Goal: Task Accomplishment & Management: Manage account settings

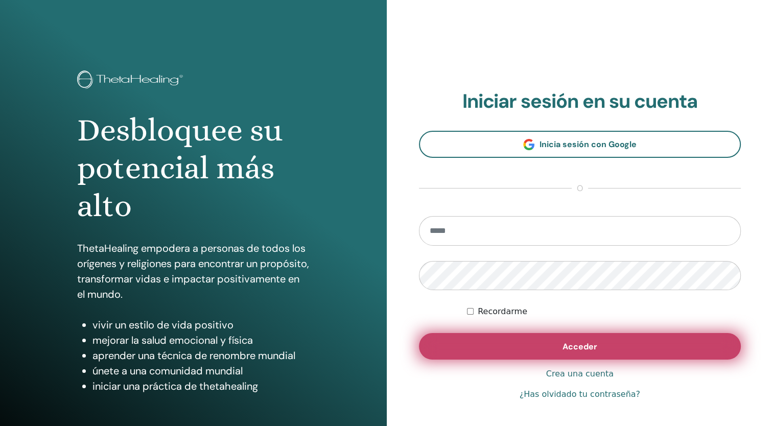
type input "**********"
click at [633, 364] on div "**********" at bounding box center [580, 245] width 322 height 311
click at [634, 345] on button "Acceder" at bounding box center [580, 346] width 322 height 27
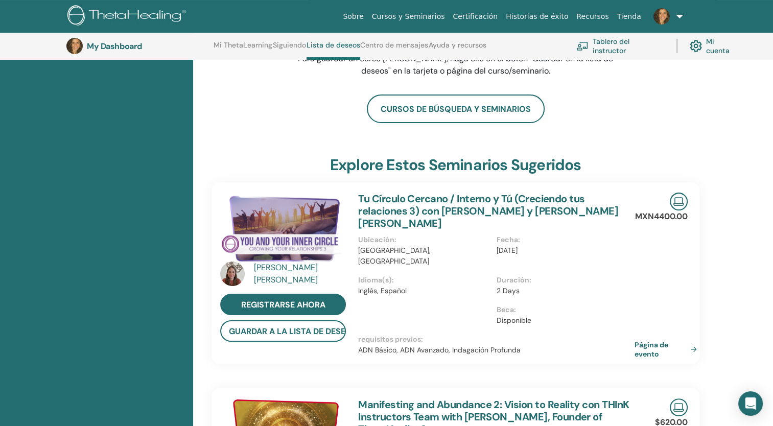
scroll to position [163, 0]
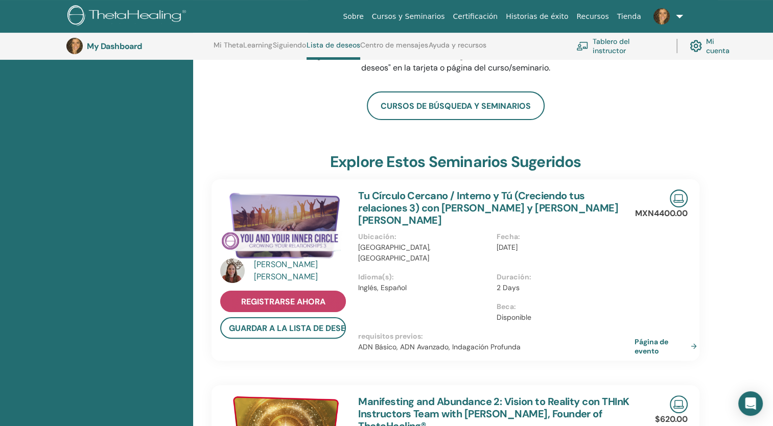
click at [328, 297] on link "registrarse ahora" at bounding box center [283, 301] width 126 height 21
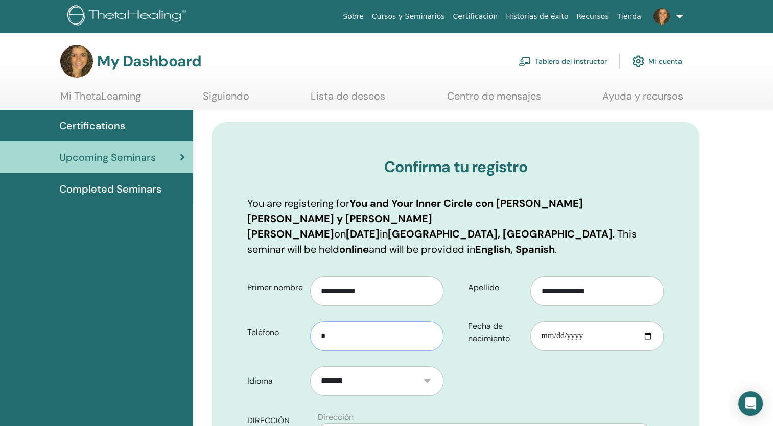
click at [330, 327] on input "*" at bounding box center [376, 336] width 133 height 30
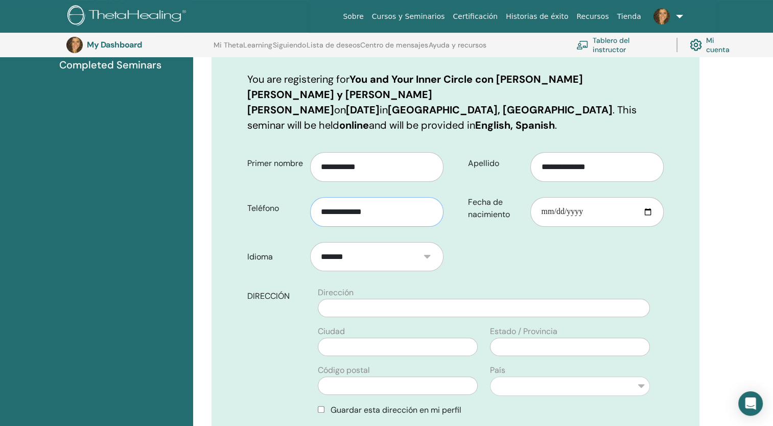
scroll to position [153, 0]
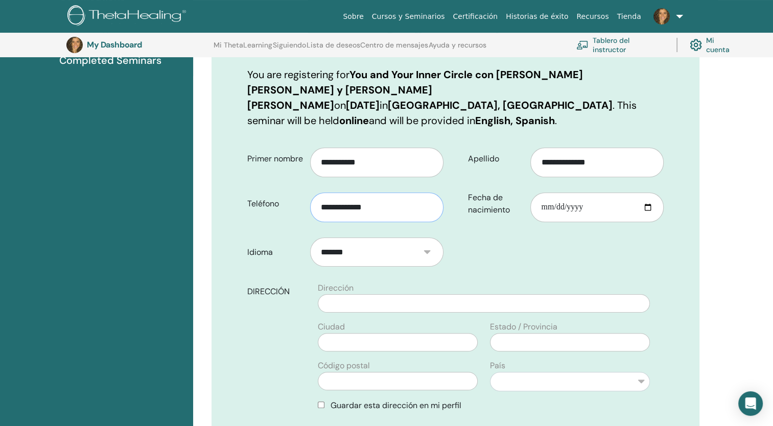
type input "**********"
click at [398, 294] on input "text" at bounding box center [484, 303] width 332 height 18
type input "**********"
type input "*****"
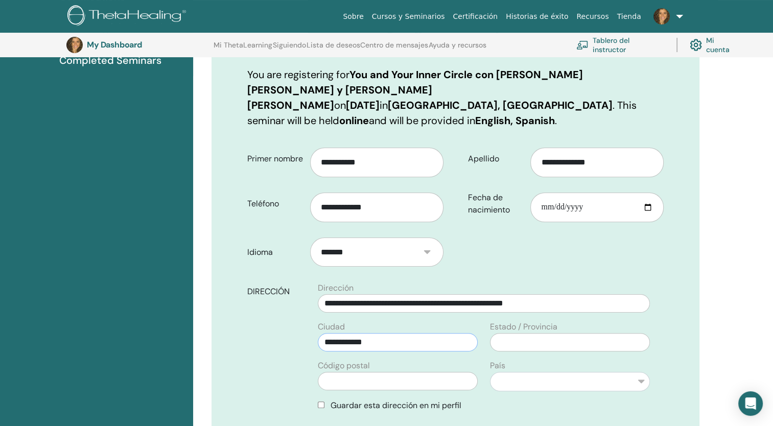
type input "****"
select select "*"
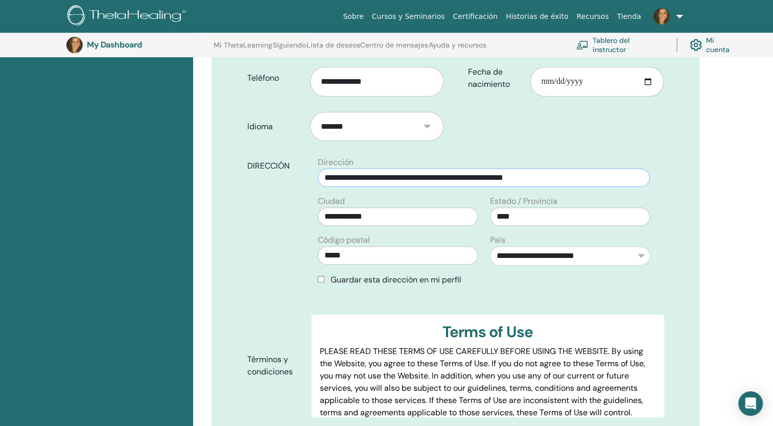
scroll to position [285, 0]
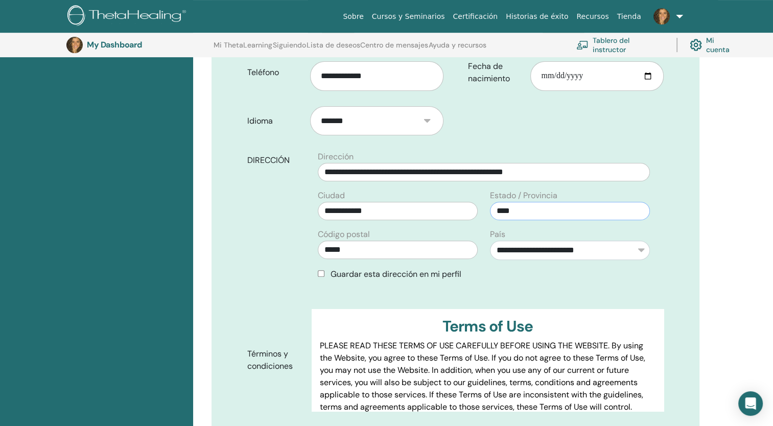
click at [527, 202] on input "****" at bounding box center [570, 211] width 160 height 18
type input "*"
type input "*******"
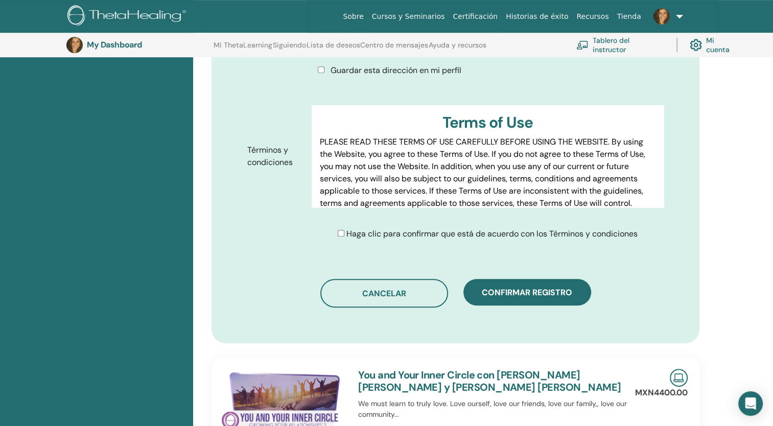
scroll to position [491, 0]
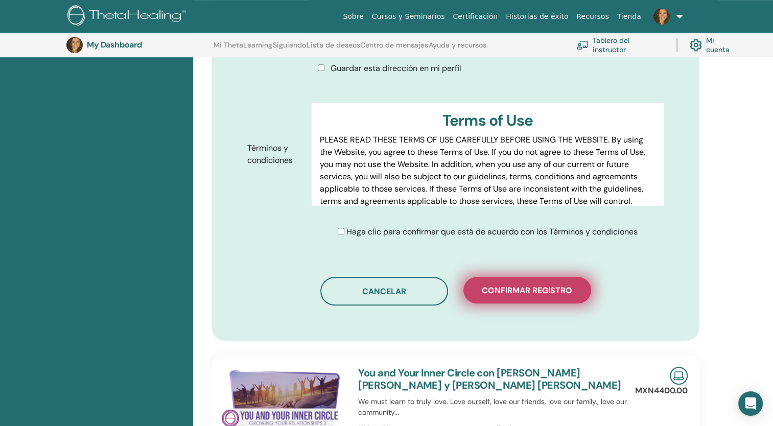
click at [540, 285] on span "Confirmar registro" at bounding box center [527, 290] width 90 height 11
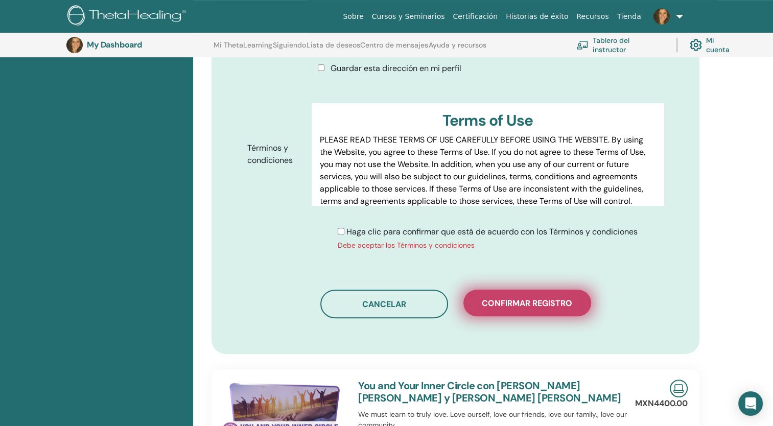
click at [494, 298] on span "Confirmar registro" at bounding box center [527, 303] width 90 height 11
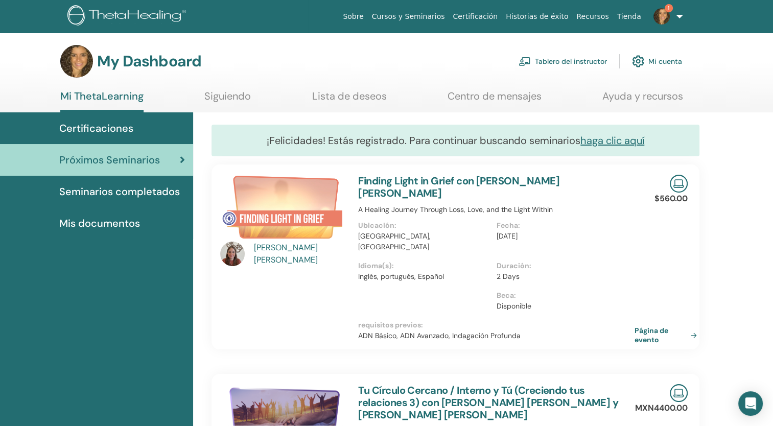
click at [556, 62] on link "Tablero del instructor" at bounding box center [563, 61] width 88 height 22
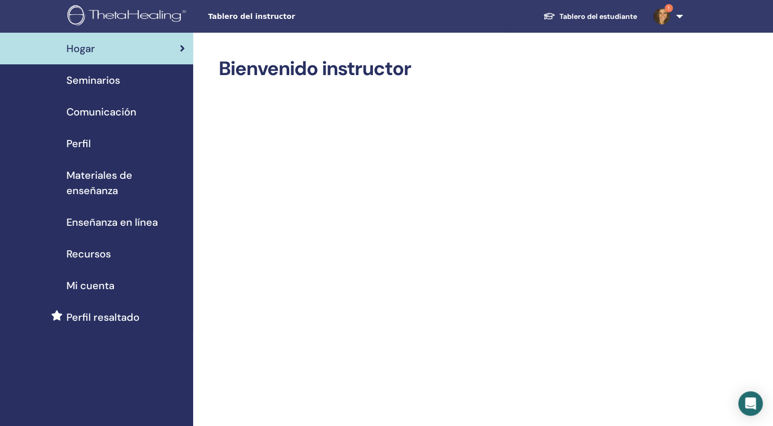
click at [100, 82] on span "Seminarios" at bounding box center [93, 80] width 54 height 15
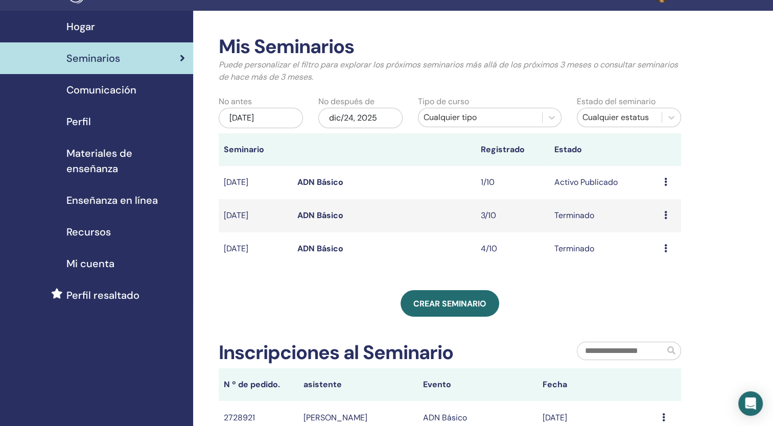
scroll to position [16, 0]
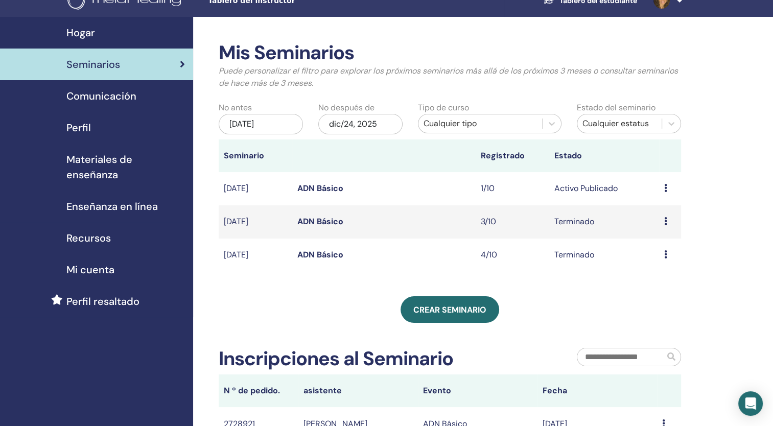
click at [327, 190] on link "ADN Básico" at bounding box center [320, 188] width 46 height 11
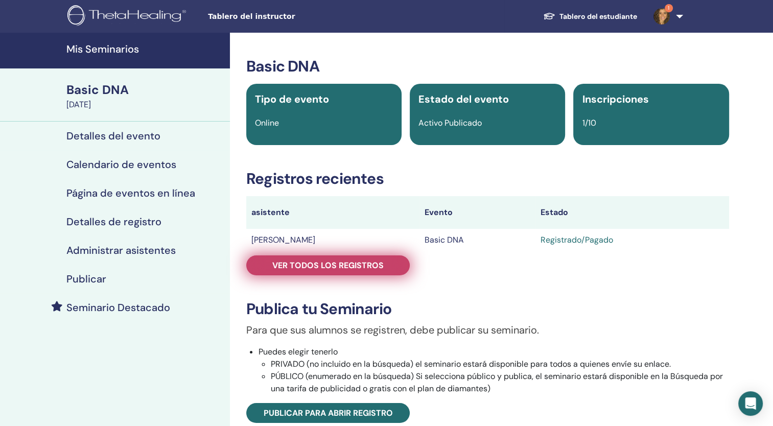
click at [395, 264] on link "Ver todos los registros" at bounding box center [328, 266] width 164 height 20
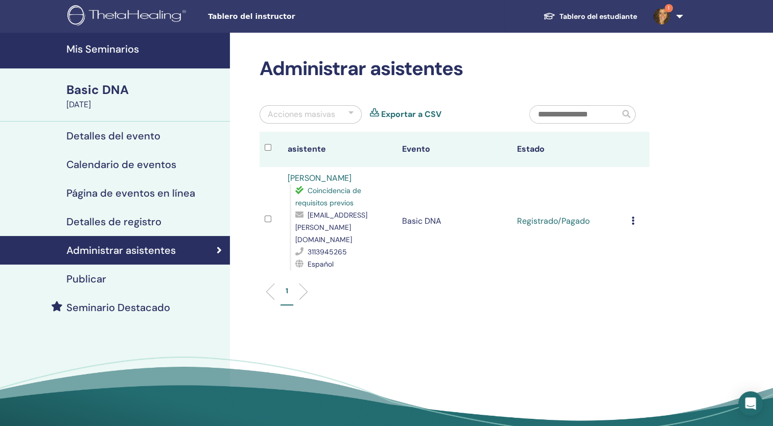
click at [668, 10] on span "1" at bounding box center [669, 8] width 8 height 8
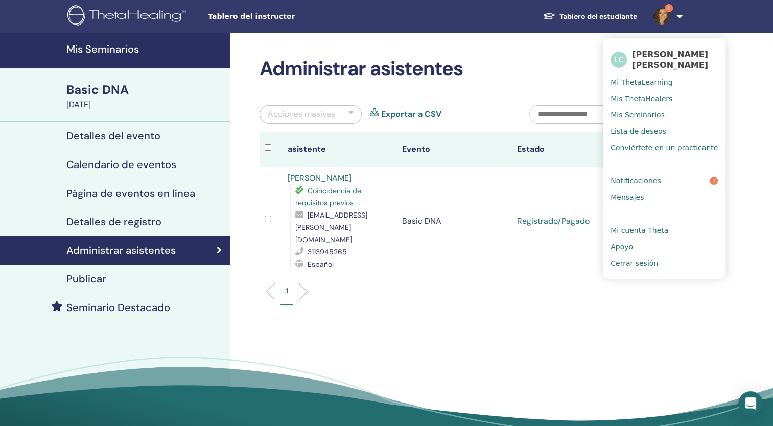
click at [632, 183] on span "Notificaciones" at bounding box center [636, 180] width 50 height 9
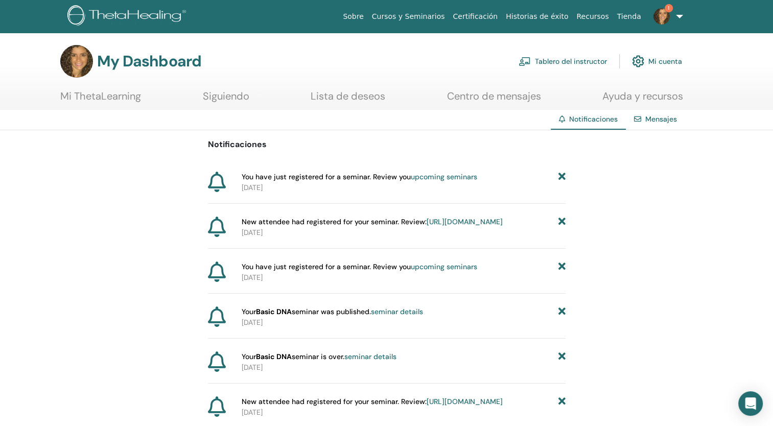
click at [107, 95] on link "Mi ThetaLearning" at bounding box center [100, 100] width 81 height 20
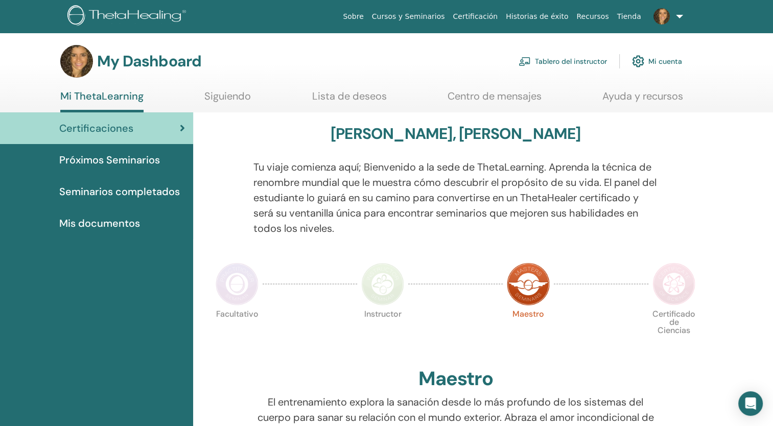
click at [115, 158] on span "Próximos Seminarios" at bounding box center [109, 159] width 101 height 15
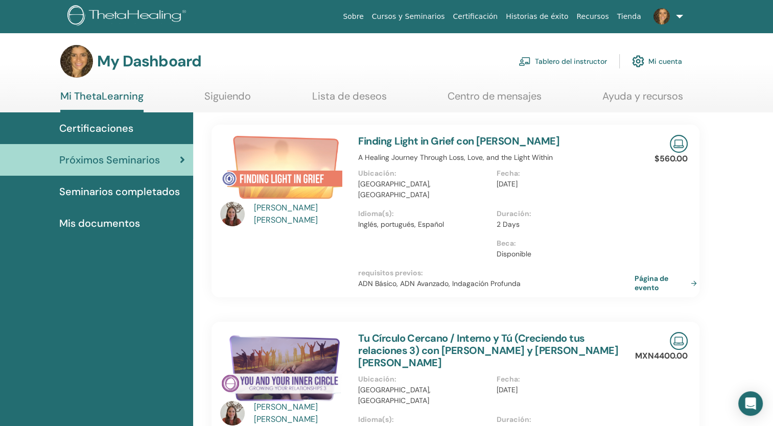
click at [671, 12] on span at bounding box center [662, 16] width 25 height 8
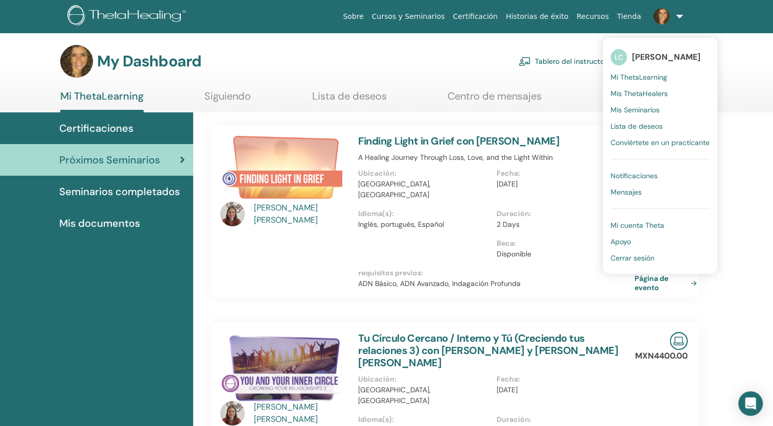
click at [632, 79] on span "Mi ThetaLearning" at bounding box center [639, 77] width 57 height 9
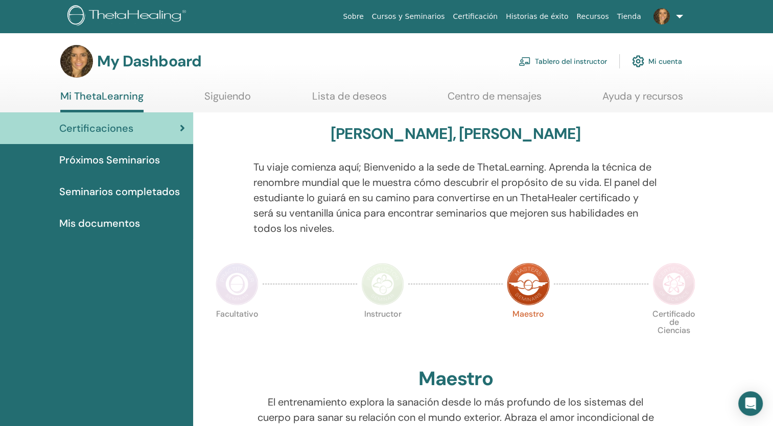
click at [214, 96] on link "Siguiendo" at bounding box center [227, 100] width 47 height 20
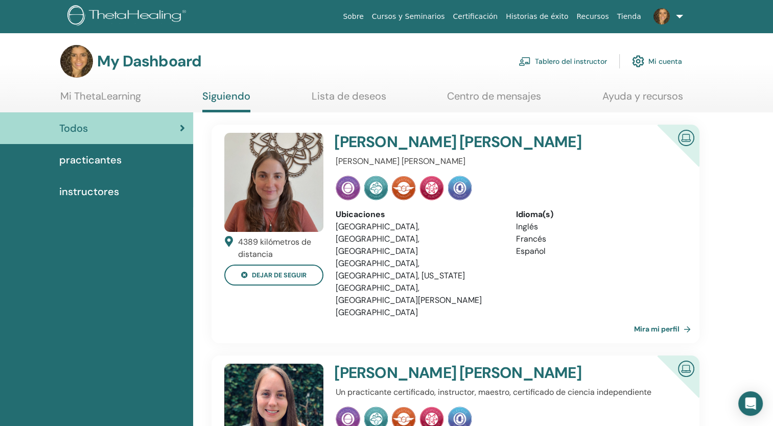
click at [565, 59] on link "Tablero del instructor" at bounding box center [563, 61] width 88 height 22
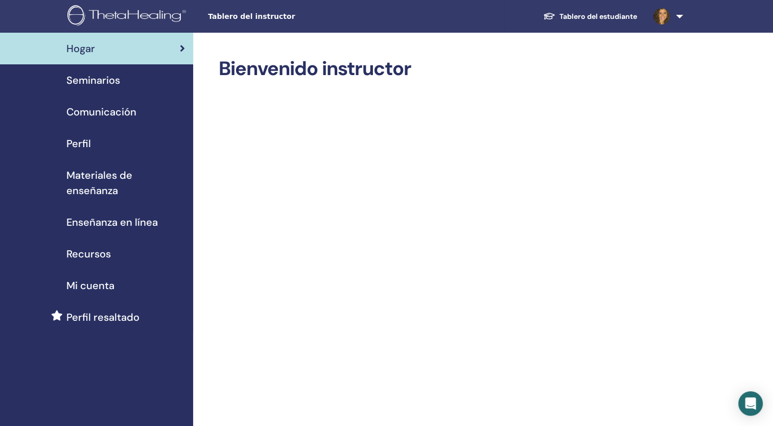
click at [81, 142] on span "Perfil" at bounding box center [78, 143] width 25 height 15
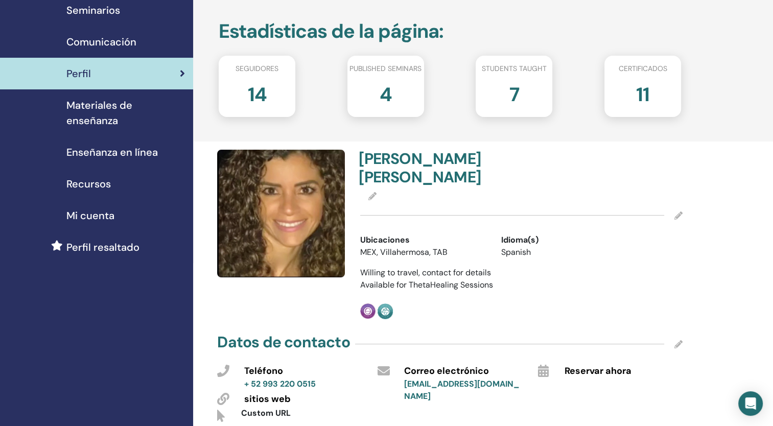
scroll to position [63, 0]
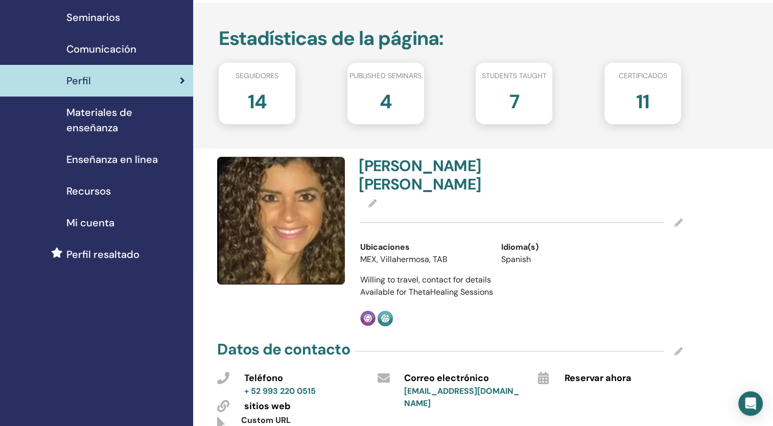
click at [86, 20] on span "Seminarios" at bounding box center [93, 17] width 54 height 15
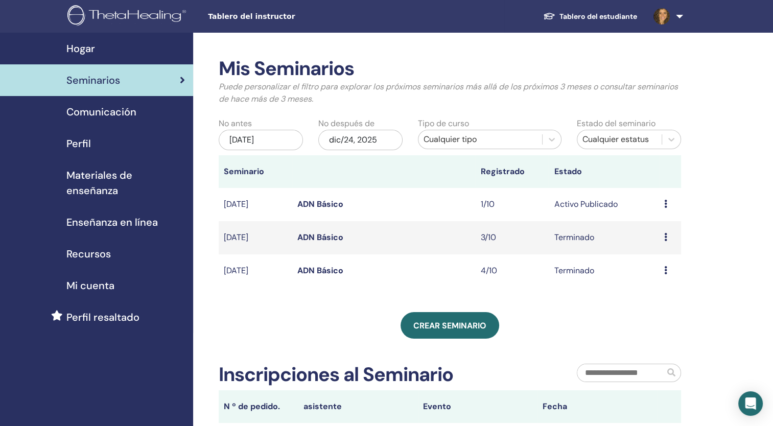
click at [324, 238] on link "ADN Básico" at bounding box center [320, 237] width 46 height 11
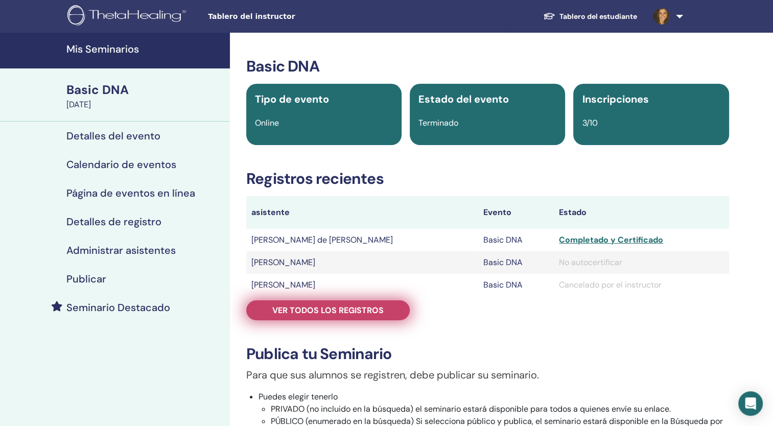
click at [305, 312] on span "Ver todos los registros" at bounding box center [327, 310] width 111 height 11
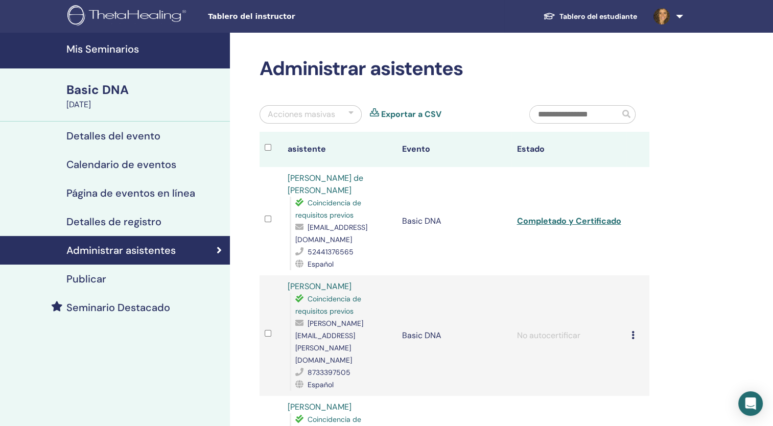
click at [329, 175] on link "[PERSON_NAME] de [PERSON_NAME]" at bounding box center [326, 184] width 76 height 23
click at [347, 176] on link "[PERSON_NAME] de [PERSON_NAME]" at bounding box center [326, 184] width 76 height 23
click at [322, 402] on link "[PERSON_NAME]" at bounding box center [320, 407] width 64 height 11
drag, startPoint x: 728, startPoint y: 285, endPoint x: 756, endPoint y: 211, distance: 79.4
click at [756, 211] on div "Mis Seminarios Basic DNA [DATE] Detalles del evento Calendario de eventos Págin…" at bounding box center [386, 354] width 773 height 643
